Goal: Information Seeking & Learning: Learn about a topic

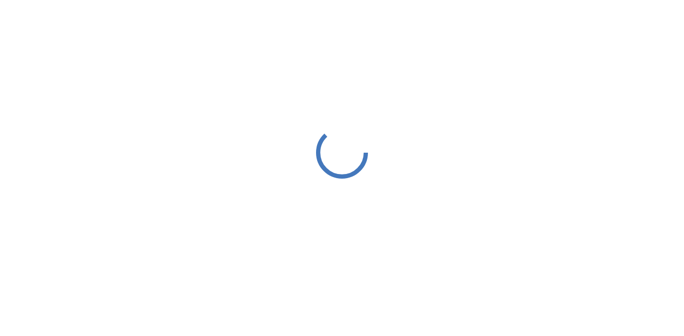
click at [614, 59] on div at bounding box center [342, 152] width 684 height 305
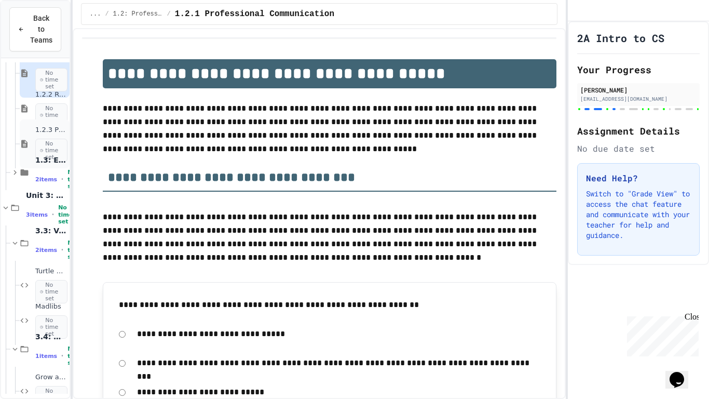
scroll to position [147, 0]
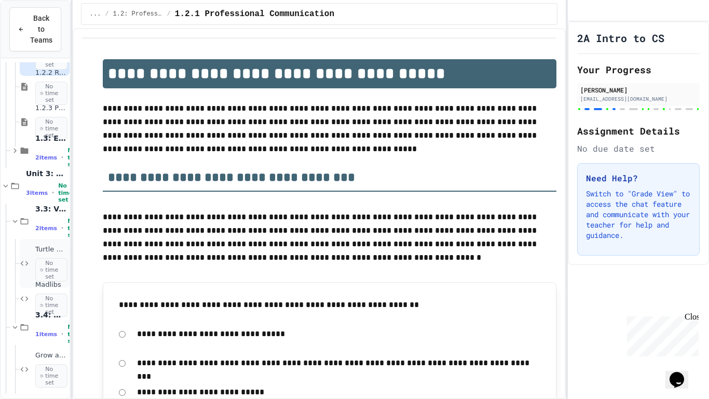
click at [43, 267] on icon at bounding box center [41, 270] width 3 height 6
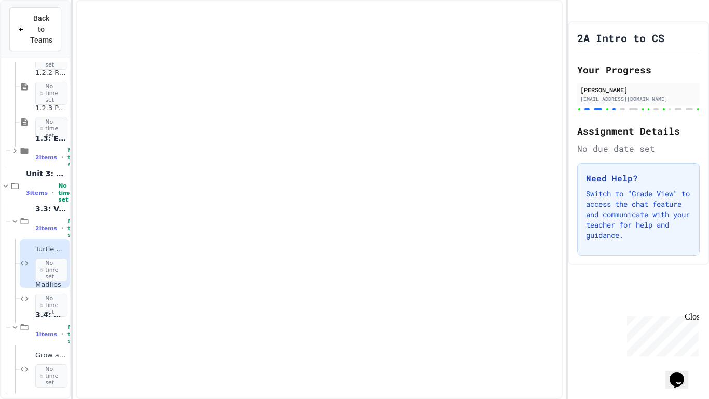
scroll to position [128, 0]
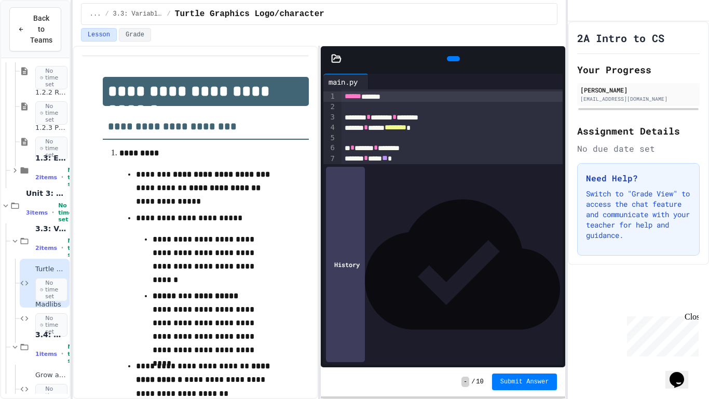
click at [555, 59] on icon at bounding box center [555, 59] width 0 height 0
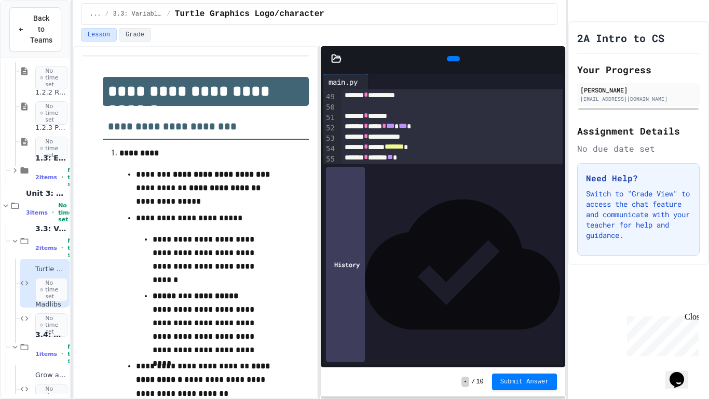
scroll to position [669, 0]
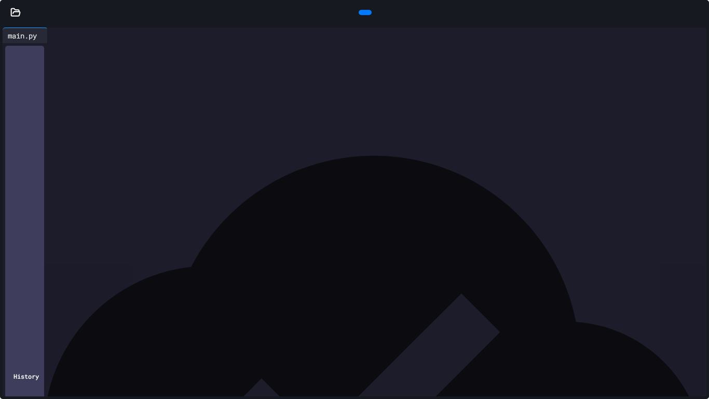
click at [364, 12] on icon at bounding box center [364, 12] width 0 height 0
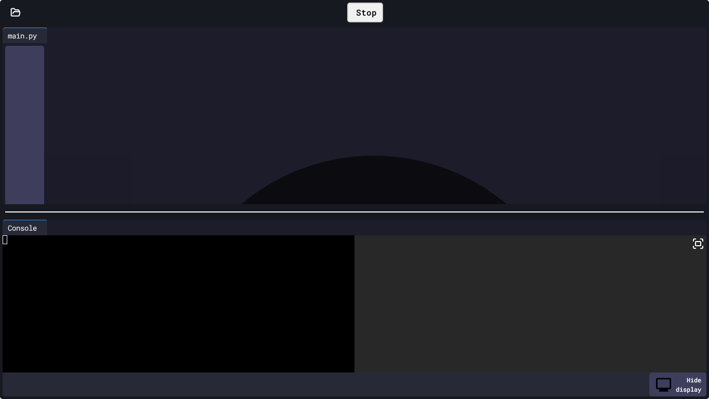
click at [684, 246] on rect at bounding box center [698, 243] width 5 height 4
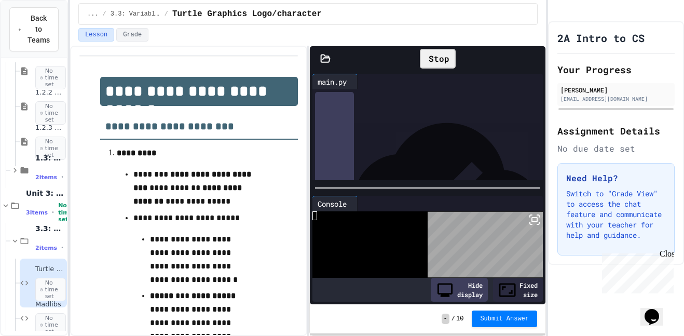
click at [537, 59] on div at bounding box center [540, 59] width 10 height 30
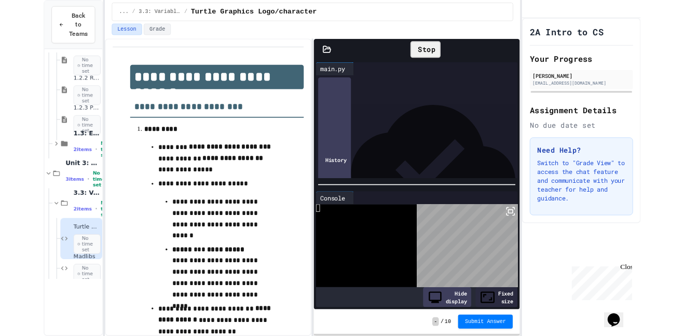
scroll to position [861, 0]
